Goal: Information Seeking & Learning: Learn about a topic

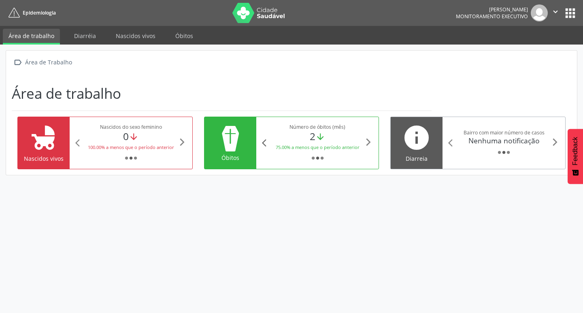
click at [262, 140] on icon "arrow_back_ios" at bounding box center [266, 142] width 9 height 9
click at [328, 142] on icon "arrow_downward" at bounding box center [323, 137] width 10 height 10
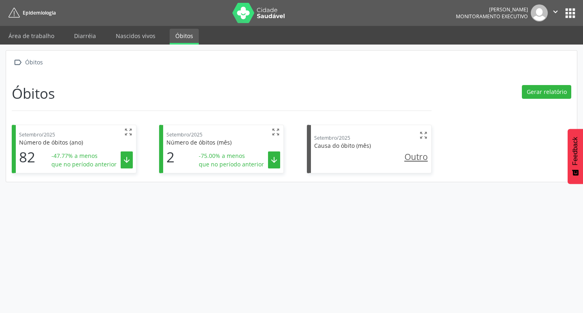
click at [104, 144] on div "Número de óbitos (ano)" at bounding box center [76, 142] width 114 height 8
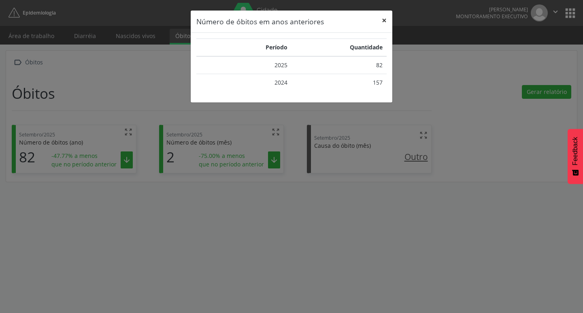
click at [384, 21] on button "×" at bounding box center [384, 21] width 16 height 20
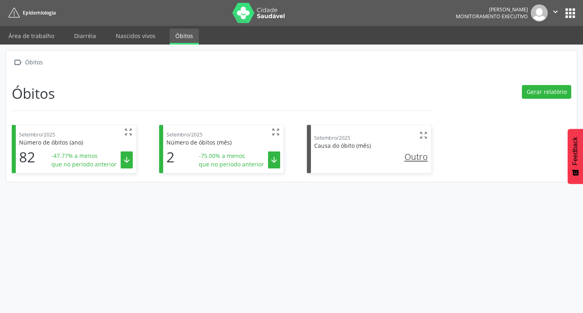
click at [416, 154] on u "Outro" at bounding box center [415, 156] width 23 height 11
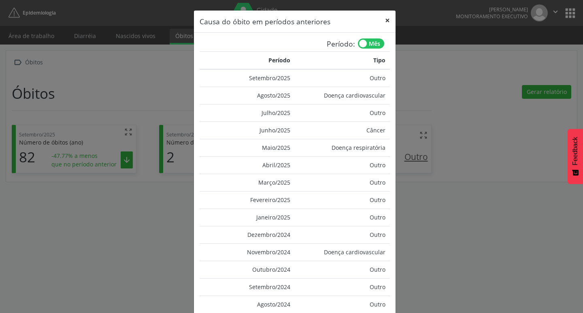
click at [385, 23] on button "×" at bounding box center [387, 21] width 16 height 20
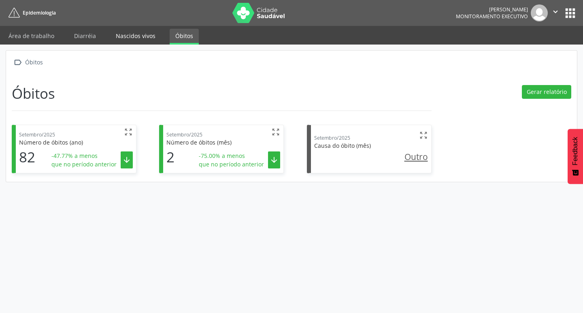
click at [114, 33] on link "Nascidos vivos" at bounding box center [135, 36] width 51 height 14
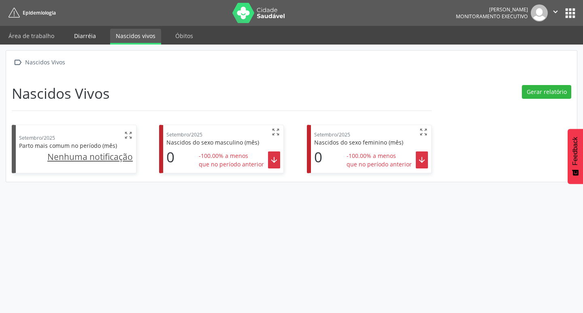
click at [85, 35] on link "Diarréia" at bounding box center [84, 36] width 33 height 14
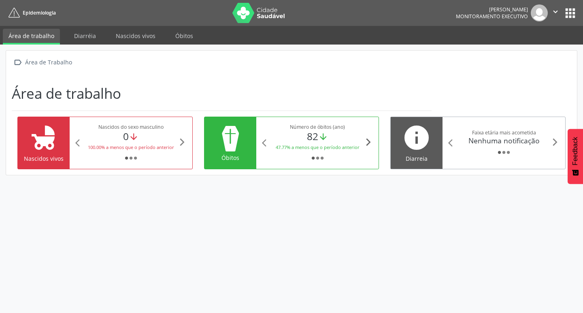
click at [369, 143] on icon "arrow_forward_ios" at bounding box center [368, 142] width 9 height 9
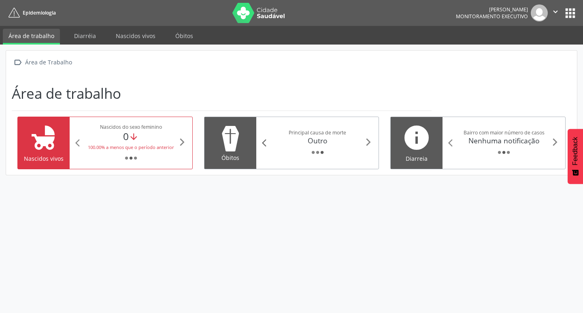
click at [265, 141] on icon "arrow_back_ios" at bounding box center [266, 142] width 9 height 9
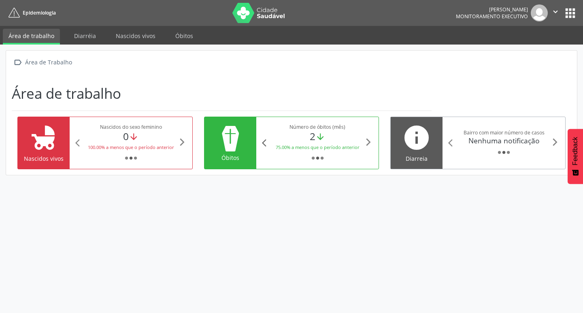
click at [265, 141] on icon "arrow_back_ios" at bounding box center [266, 142] width 9 height 9
click at [573, 8] on button "apps" at bounding box center [570, 13] width 14 height 14
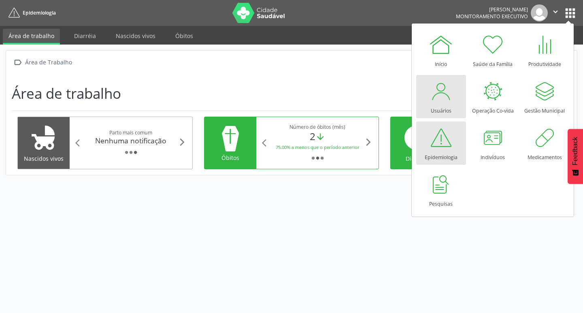
click at [447, 94] on div at bounding box center [440, 91] width 24 height 24
